Goal: Task Accomplishment & Management: Manage account settings

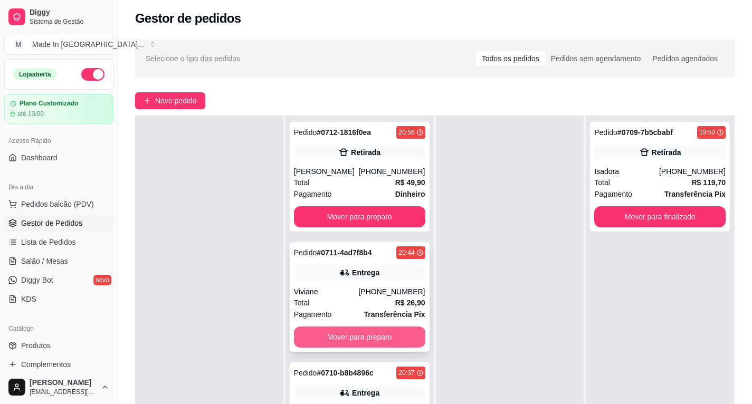
scroll to position [108, 0]
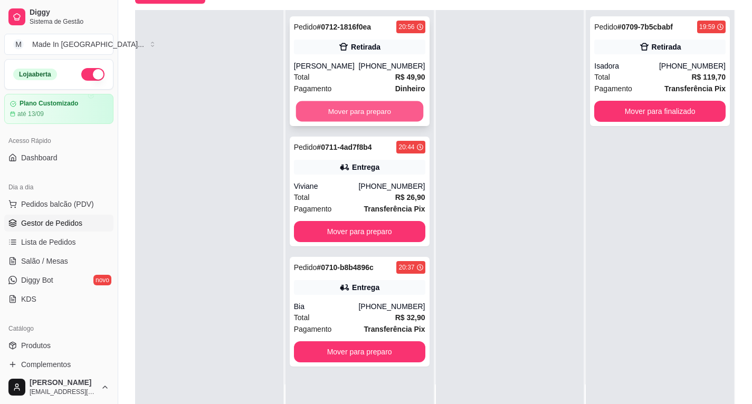
click at [345, 103] on button "Mover para preparo" at bounding box center [359, 111] width 127 height 21
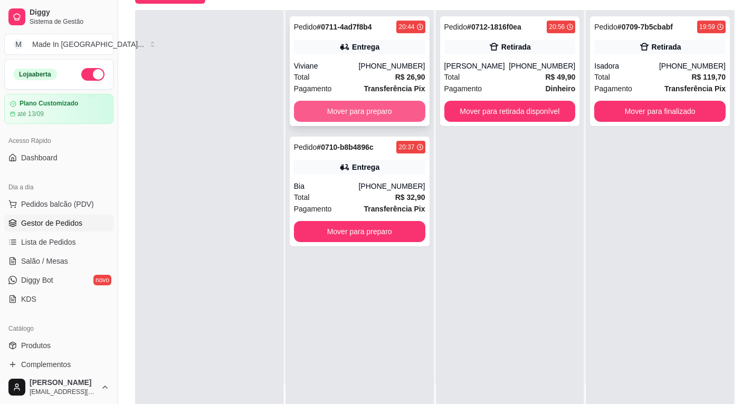
click at [371, 107] on button "Mover para preparo" at bounding box center [359, 111] width 131 height 21
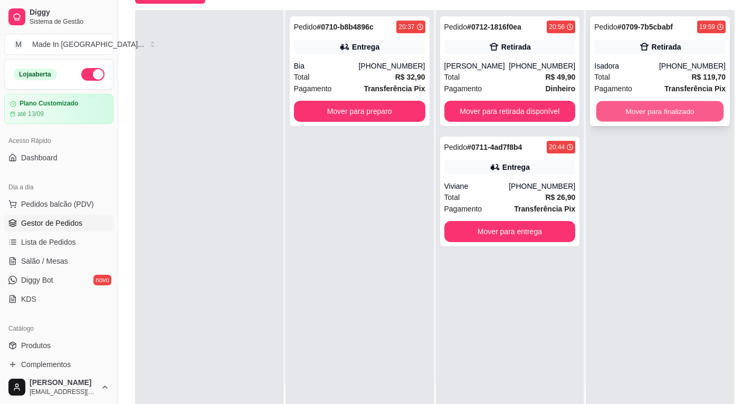
click at [636, 117] on button "Mover para finalizado" at bounding box center [660, 111] width 127 height 21
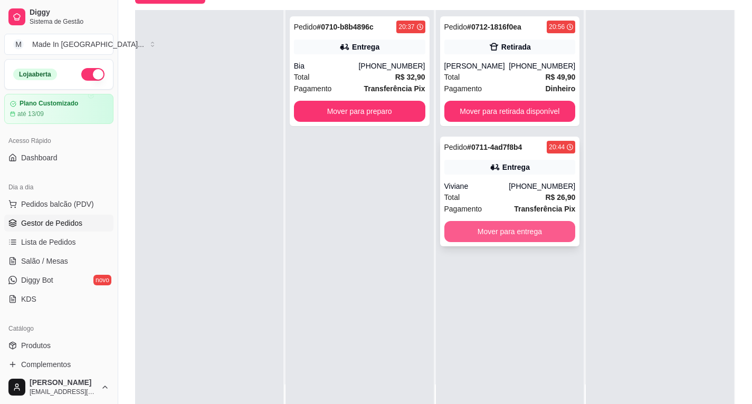
click at [548, 226] on button "Mover para entrega" at bounding box center [510, 231] width 131 height 21
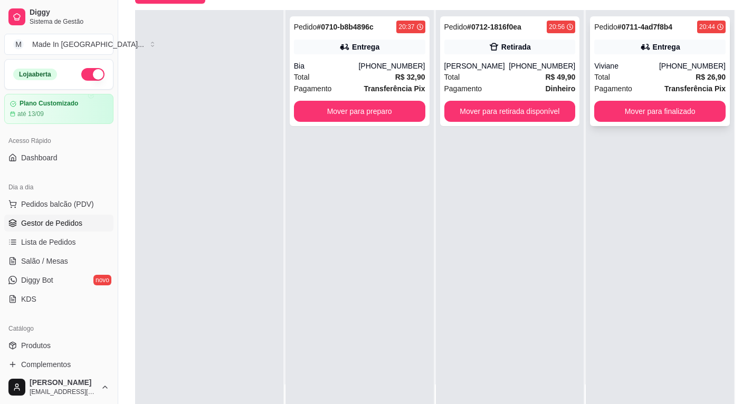
click at [638, 114] on button "Mover para finalizado" at bounding box center [660, 111] width 131 height 21
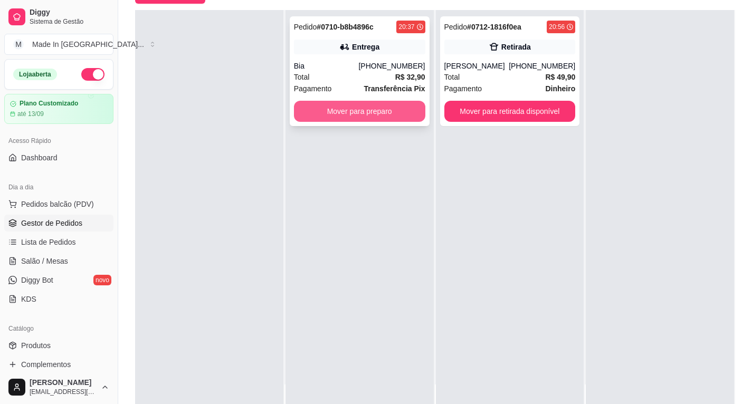
click at [343, 110] on button "Mover para preparo" at bounding box center [359, 111] width 131 height 21
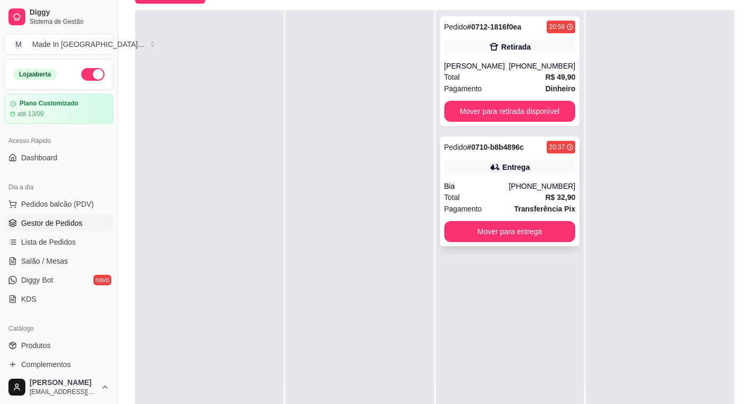
click at [526, 203] on div "Total R$ 32,90" at bounding box center [510, 198] width 131 height 12
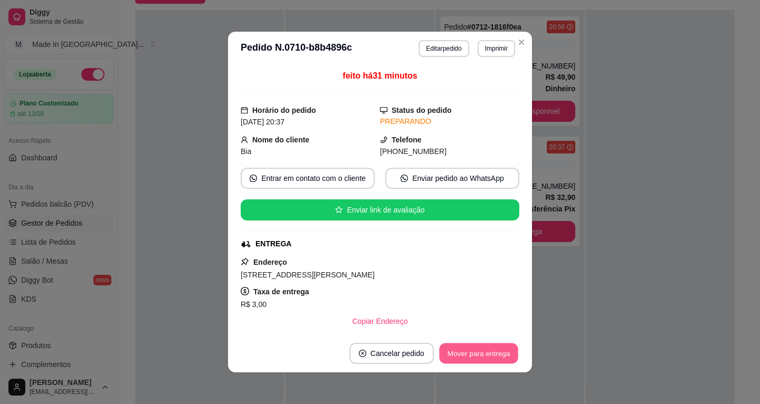
click at [487, 356] on button "Mover para entrega" at bounding box center [478, 354] width 79 height 21
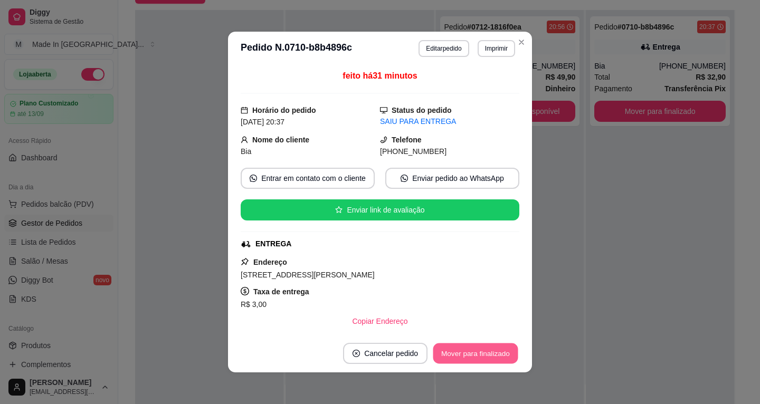
click at [482, 357] on button "Mover para finalizado" at bounding box center [475, 354] width 85 height 21
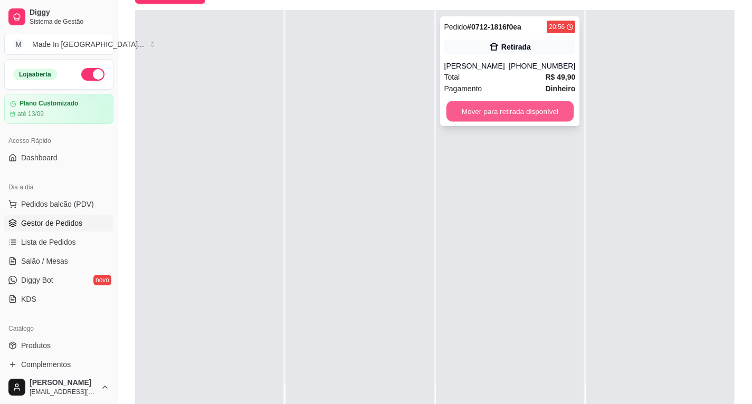
click at [540, 119] on button "Mover para retirada disponível" at bounding box center [509, 111] width 127 height 21
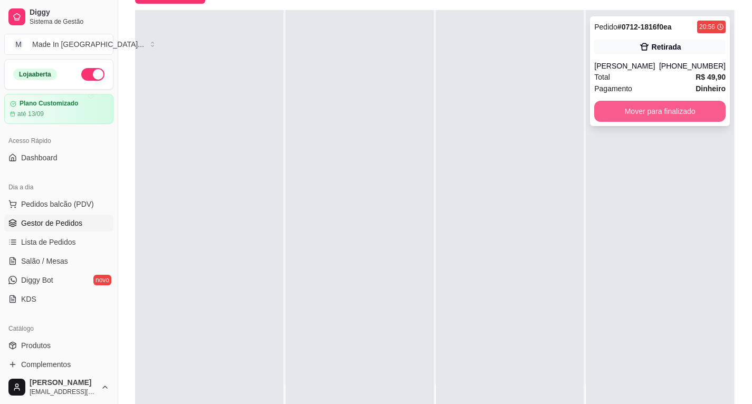
click at [638, 116] on button "Mover para finalizado" at bounding box center [660, 111] width 131 height 21
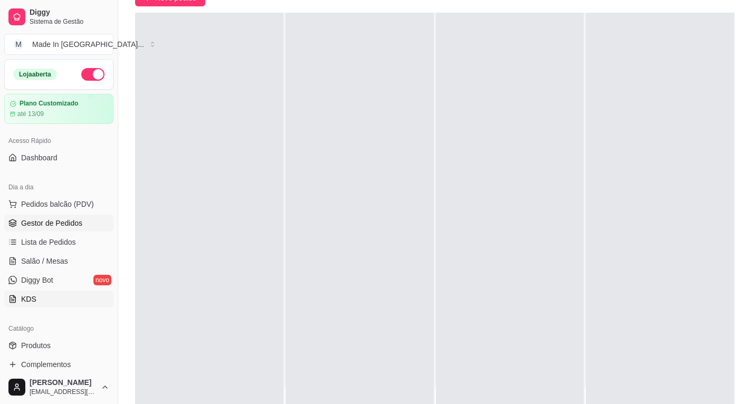
scroll to position [0, 0]
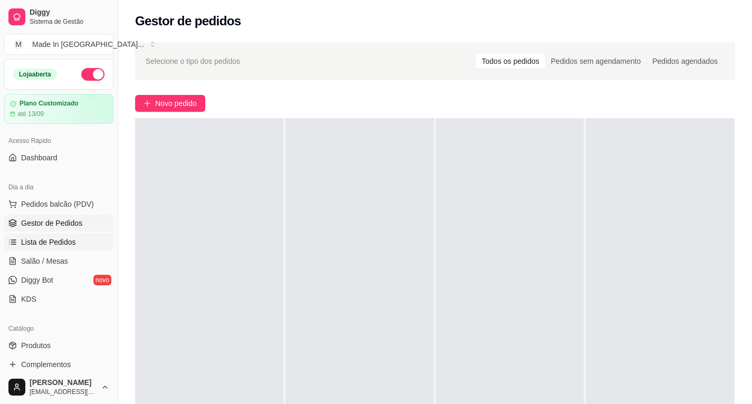
click at [49, 246] on span "Lista de Pedidos" at bounding box center [48, 242] width 55 height 11
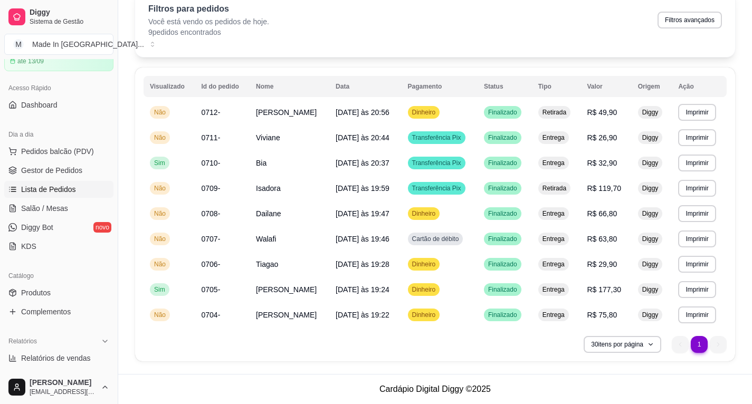
scroll to position [158, 0]
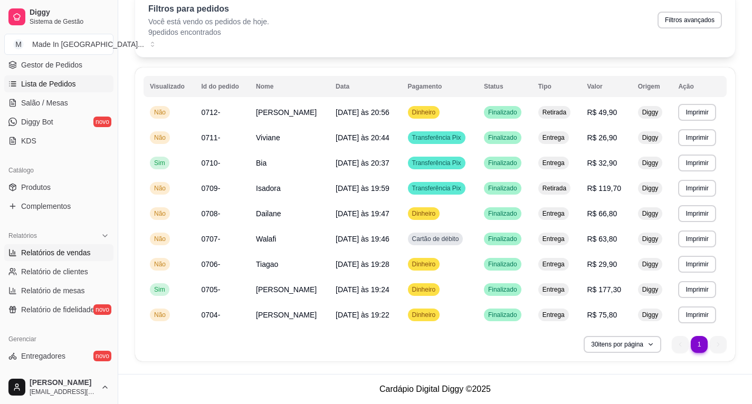
click at [83, 252] on span "Relatórios de vendas" at bounding box center [56, 253] width 70 height 11
select select "ALL"
select select "0"
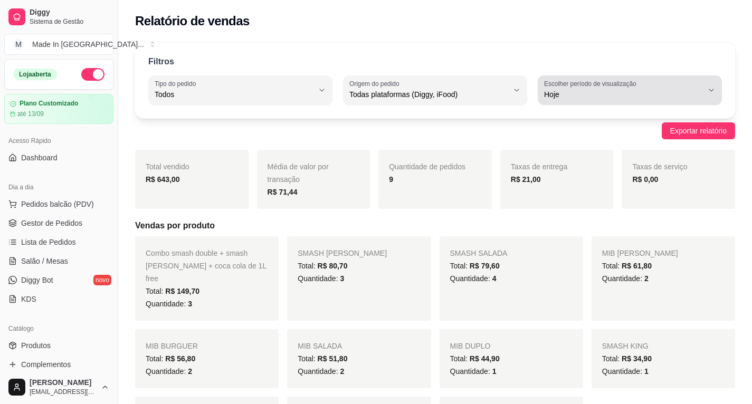
click at [709, 91] on icon "button" at bounding box center [712, 90] width 8 height 8
click at [574, 214] on li "45 dias" at bounding box center [630, 206] width 169 height 16
type input "45"
select select "45"
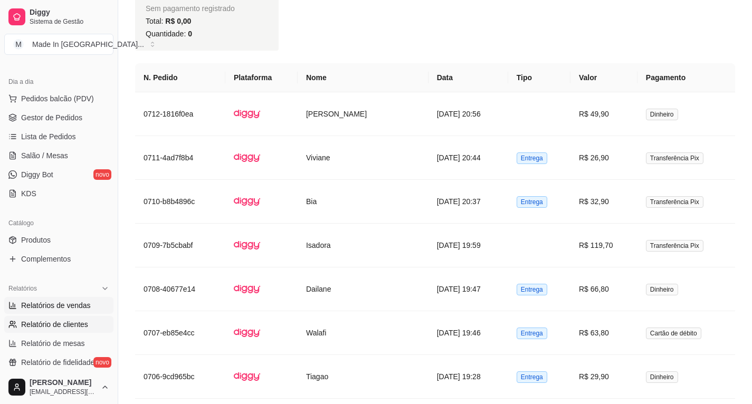
scroll to position [158, 0]
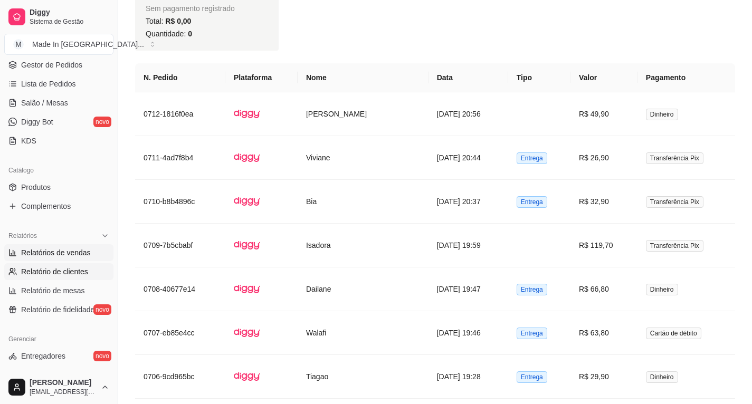
click at [76, 274] on span "Relatório de clientes" at bounding box center [54, 272] width 67 height 11
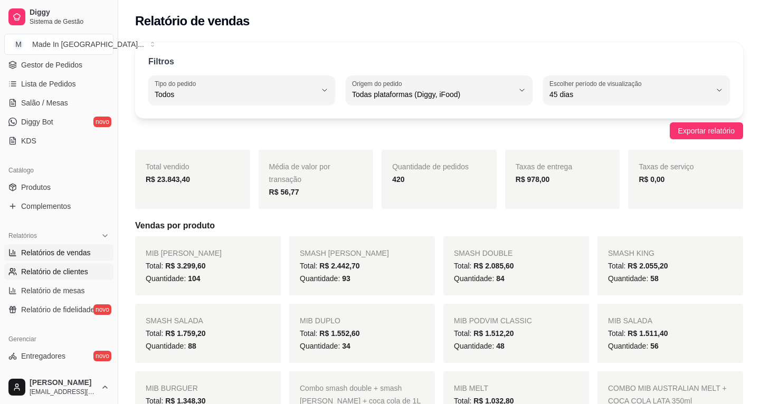
select select "30"
select select "HIGHEST_TOTAL_SPENT_WITH_ORDERS"
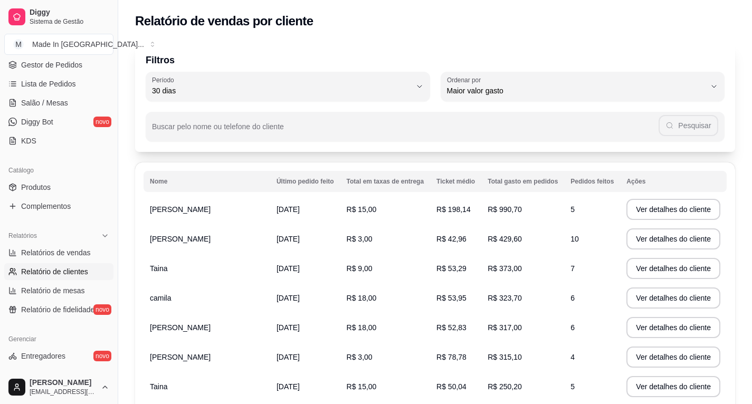
click at [170, 211] on span "[PERSON_NAME]" at bounding box center [180, 209] width 61 height 8
click at [665, 215] on button "Ver detalhes do cliente" at bounding box center [674, 209] width 94 height 21
click at [50, 70] on link "Gestor de Pedidos" at bounding box center [58, 64] width 109 height 17
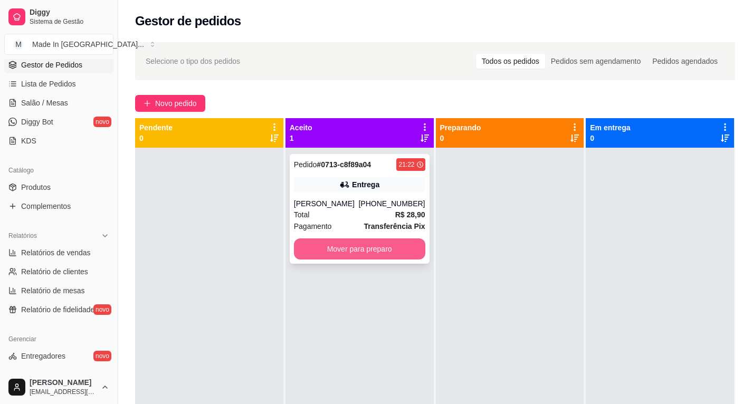
click at [369, 251] on button "Mover para preparo" at bounding box center [359, 249] width 131 height 21
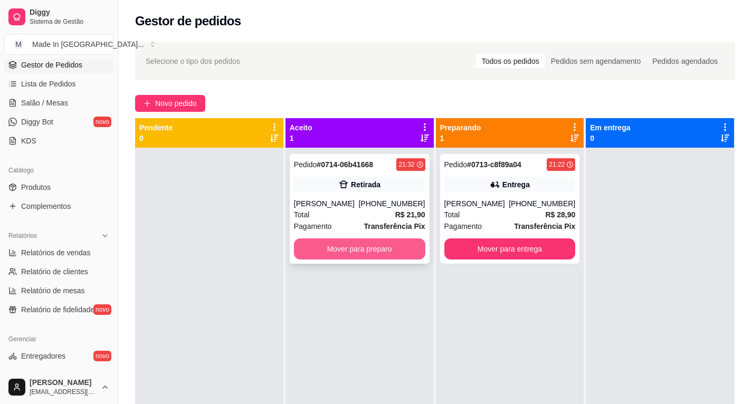
click at [326, 252] on button "Mover para preparo" at bounding box center [359, 249] width 131 height 21
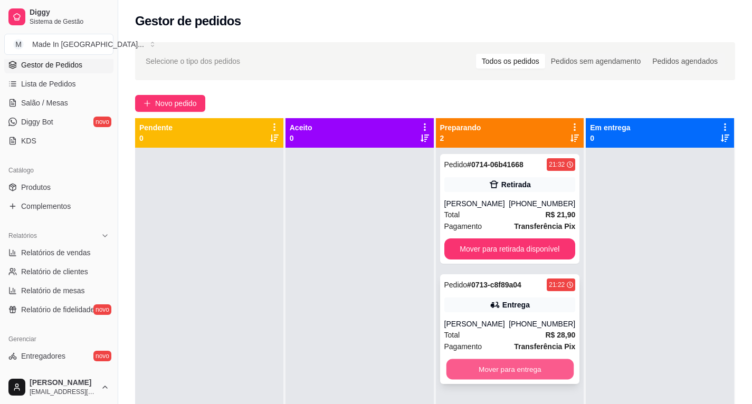
click at [526, 369] on button "Mover para entrega" at bounding box center [509, 370] width 127 height 21
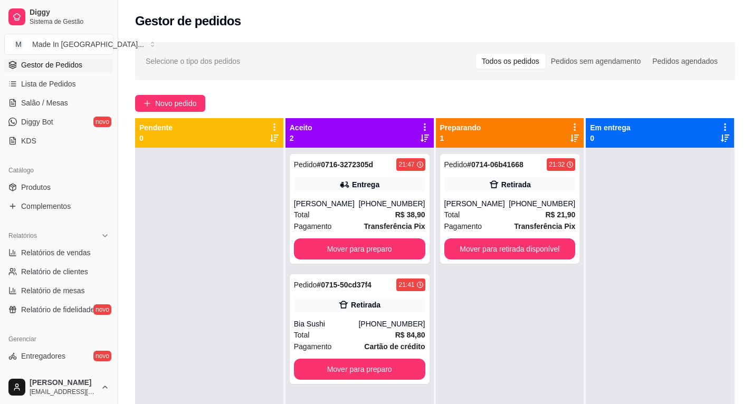
scroll to position [30, 0]
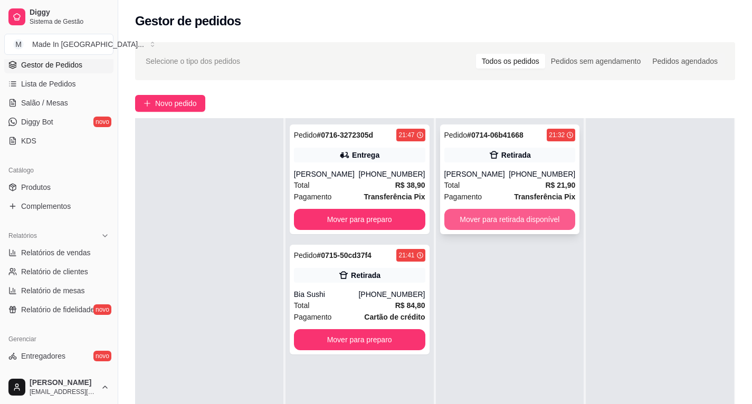
click at [529, 220] on button "Mover para retirada disponível" at bounding box center [510, 219] width 131 height 21
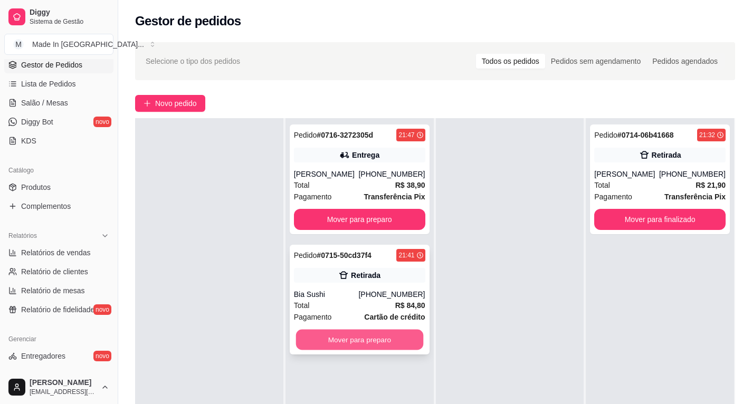
click at [397, 351] on button "Mover para preparo" at bounding box center [359, 340] width 127 height 21
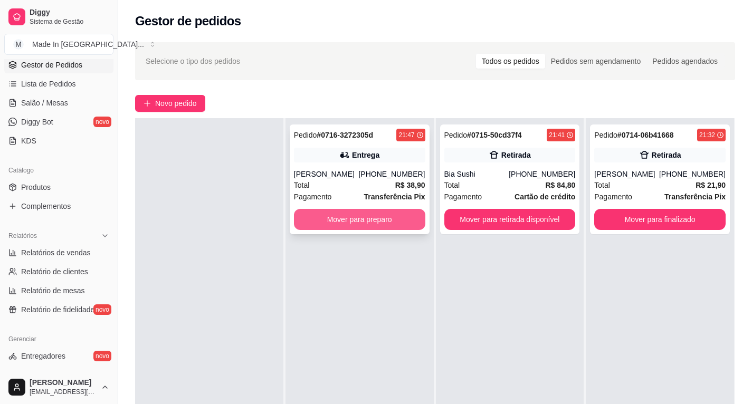
click at [405, 228] on button "Mover para preparo" at bounding box center [359, 219] width 131 height 21
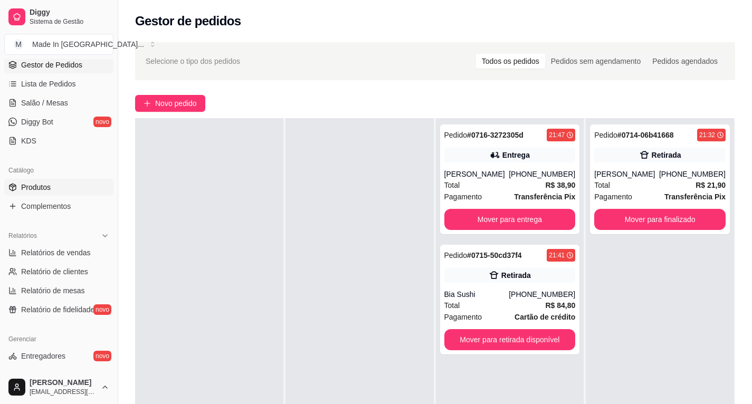
click at [40, 183] on span "Produtos" at bounding box center [36, 187] width 30 height 11
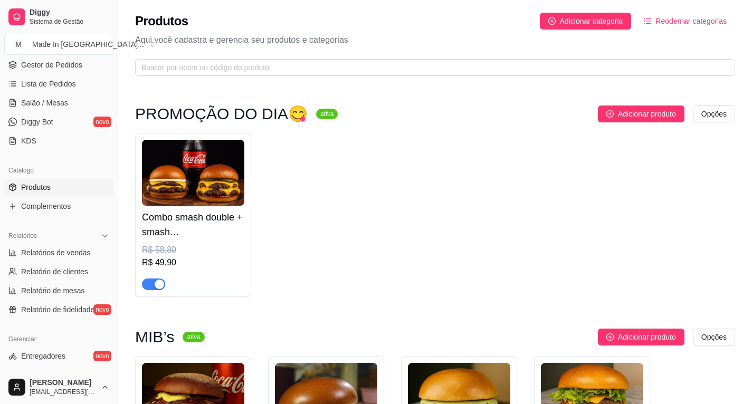
scroll to position [53, 0]
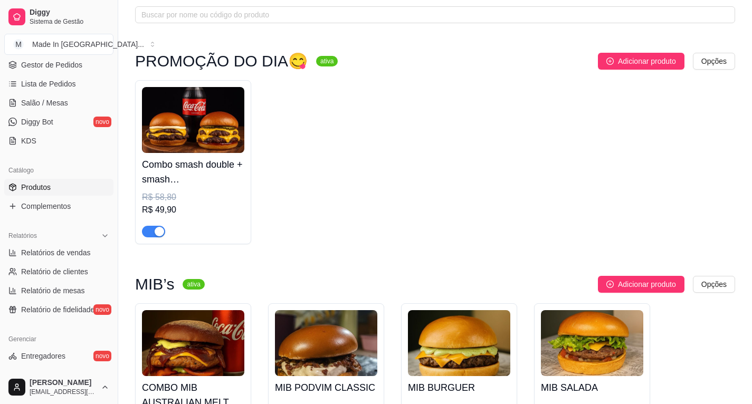
click at [153, 231] on span "button" at bounding box center [153, 232] width 23 height 12
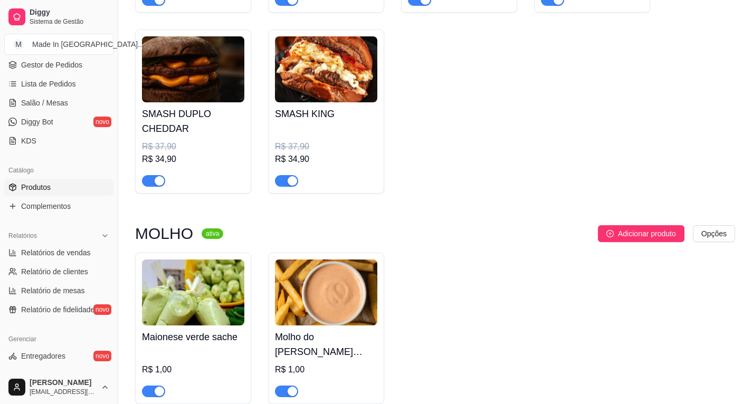
scroll to position [792, 0]
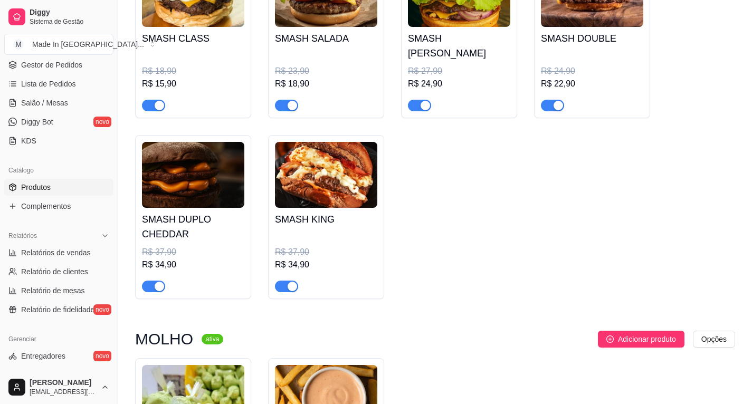
click at [294, 282] on div "button" at bounding box center [293, 287] width 10 height 10
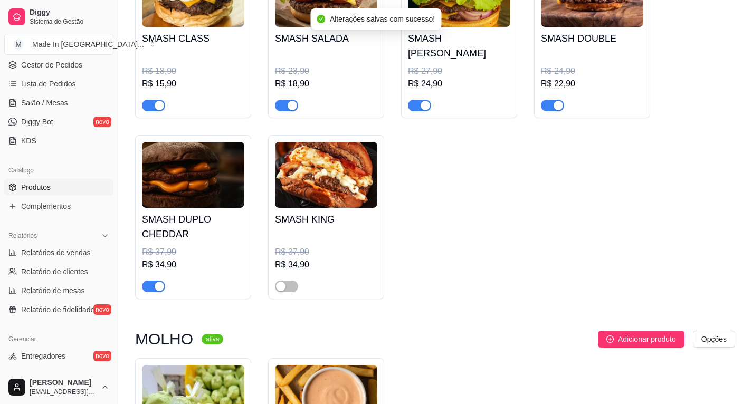
click at [159, 282] on div "button" at bounding box center [160, 287] width 10 height 10
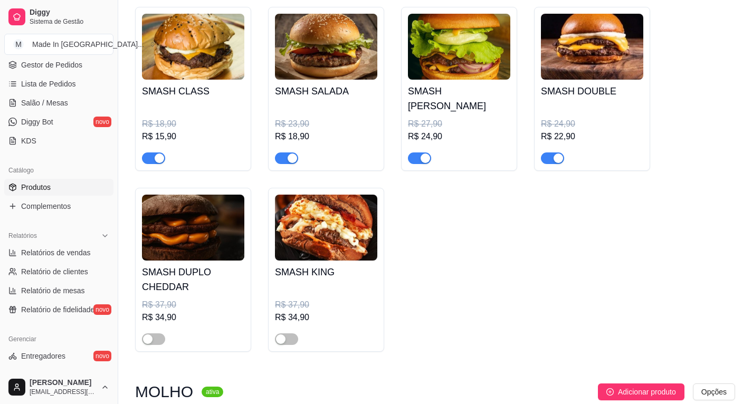
click at [555, 154] on div "button" at bounding box center [559, 159] width 10 height 10
click at [426, 154] on div "button" at bounding box center [426, 159] width 10 height 10
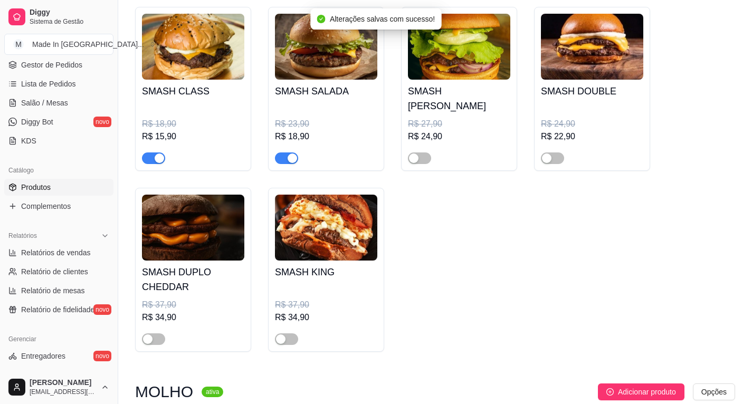
click at [287, 153] on button "button" at bounding box center [286, 159] width 23 height 12
click at [153, 153] on span "button" at bounding box center [153, 159] width 23 height 12
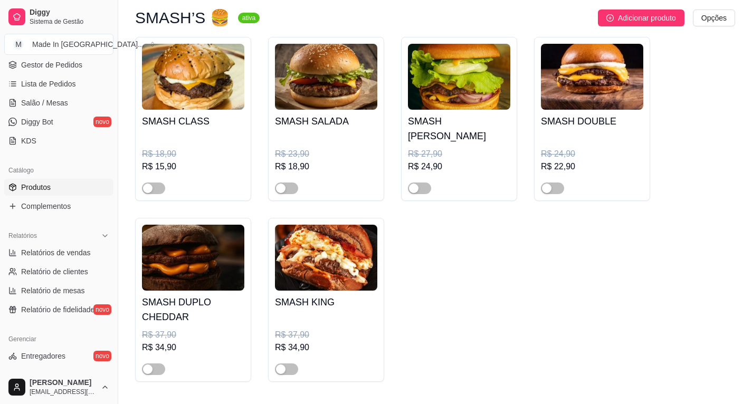
scroll to position [551, 0]
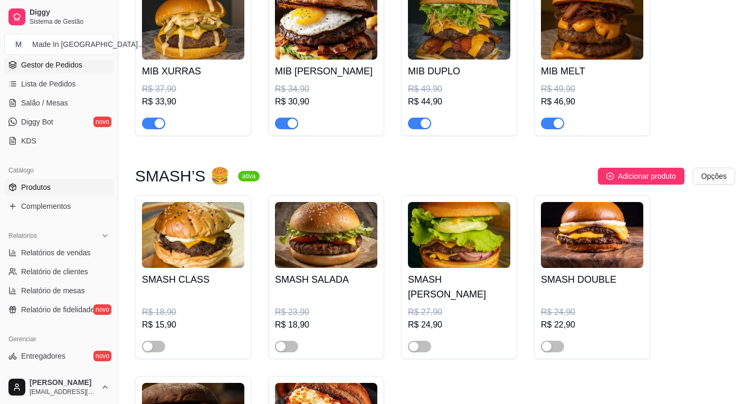
click at [58, 69] on span "Gestor de Pedidos" at bounding box center [51, 65] width 61 height 11
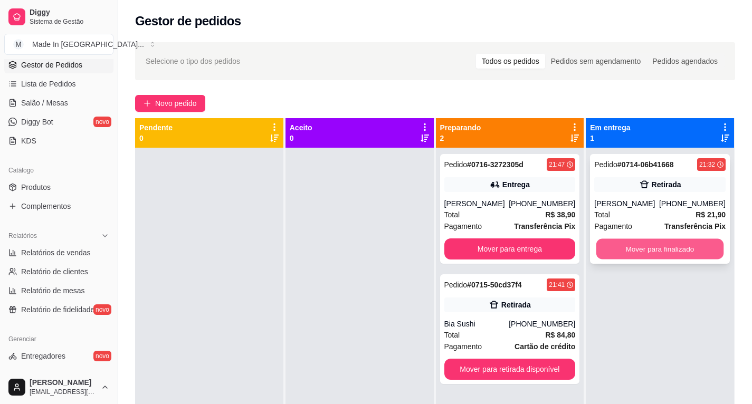
click at [642, 253] on button "Mover para finalizado" at bounding box center [660, 249] width 127 height 21
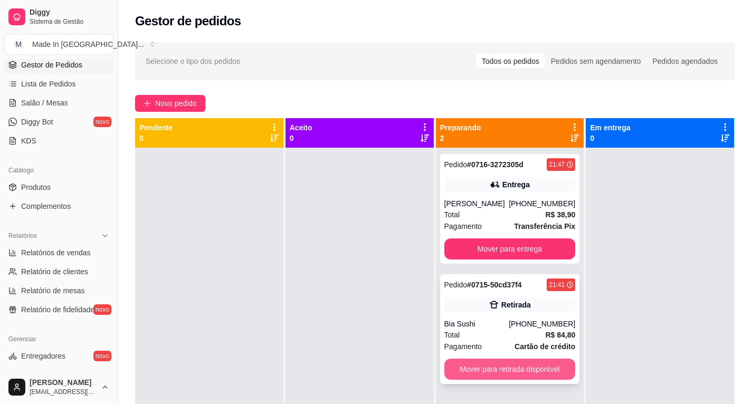
click at [523, 379] on button "Mover para retirada disponível" at bounding box center [510, 369] width 131 height 21
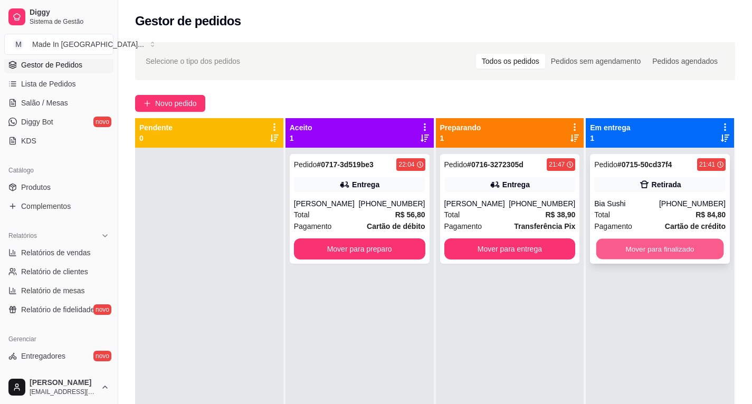
click at [630, 254] on button "Mover para finalizado" at bounding box center [660, 249] width 127 height 21
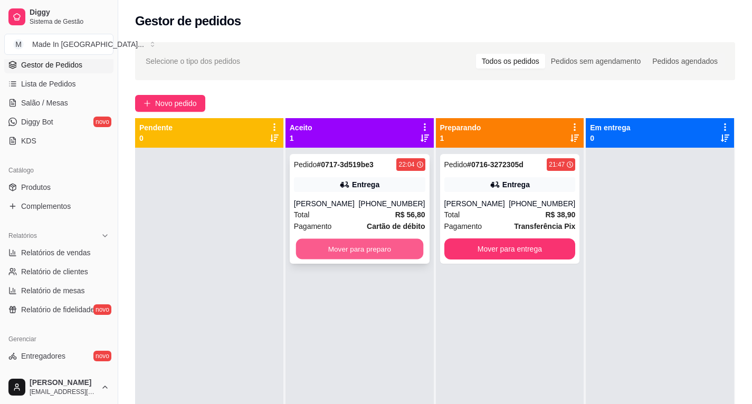
click at [372, 250] on button "Mover para preparo" at bounding box center [359, 249] width 127 height 21
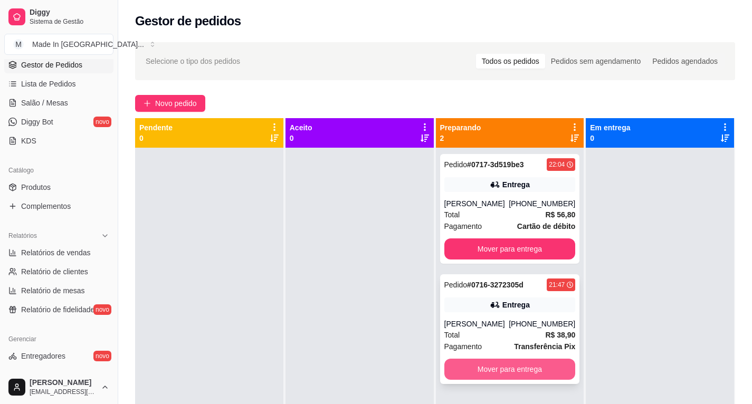
click at [505, 380] on button "Mover para entrega" at bounding box center [510, 369] width 131 height 21
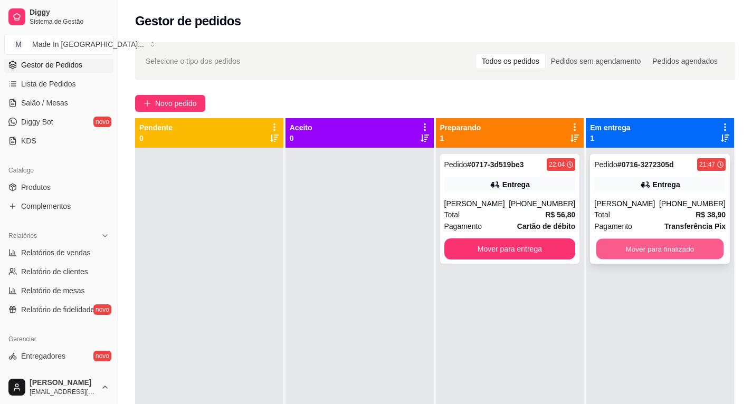
click at [660, 260] on button "Mover para finalizado" at bounding box center [660, 249] width 127 height 21
